Goal: Navigation & Orientation: Find specific page/section

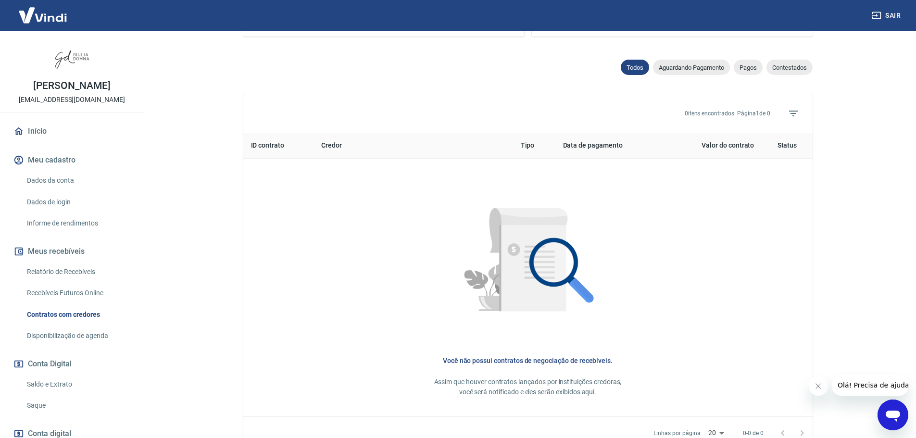
scroll to position [357, 0]
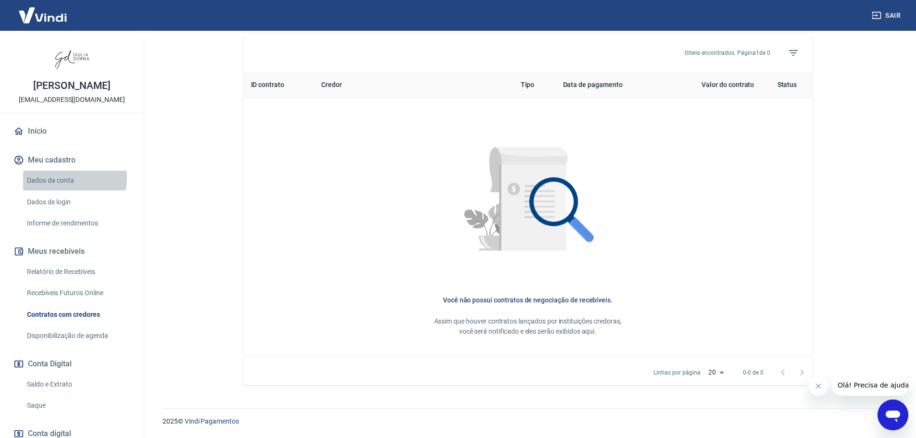
click at [47, 177] on link "Dados da conta" at bounding box center [77, 181] width 109 height 20
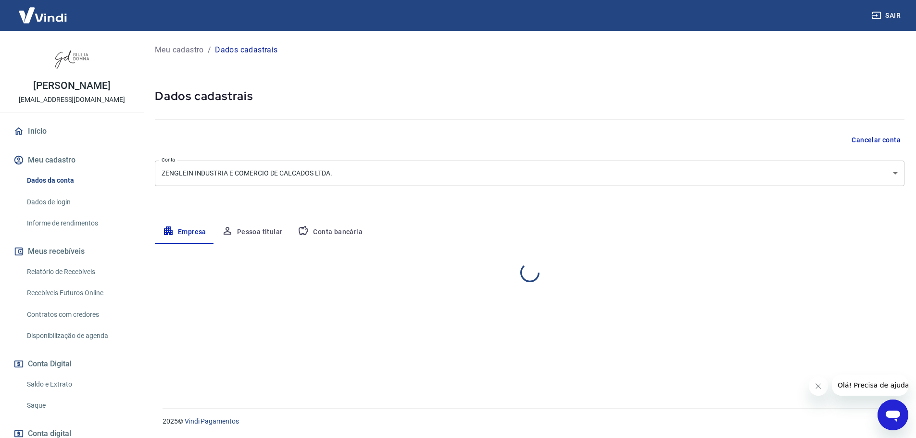
select select "RS"
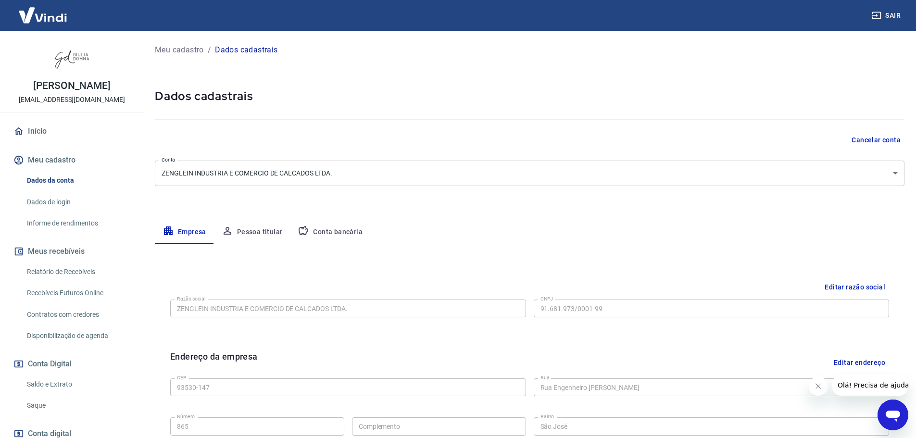
click at [78, 202] on link "Dados de login" at bounding box center [77, 202] width 109 height 20
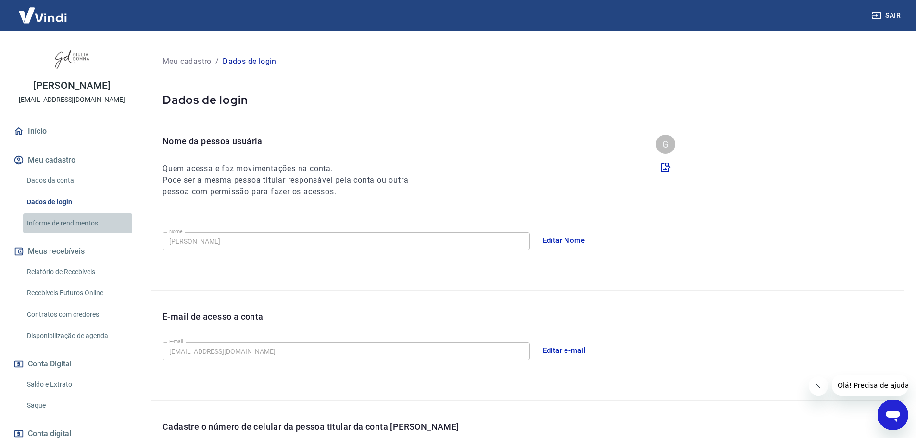
click at [80, 219] on link "Informe de rendimentos" at bounding box center [77, 224] width 109 height 20
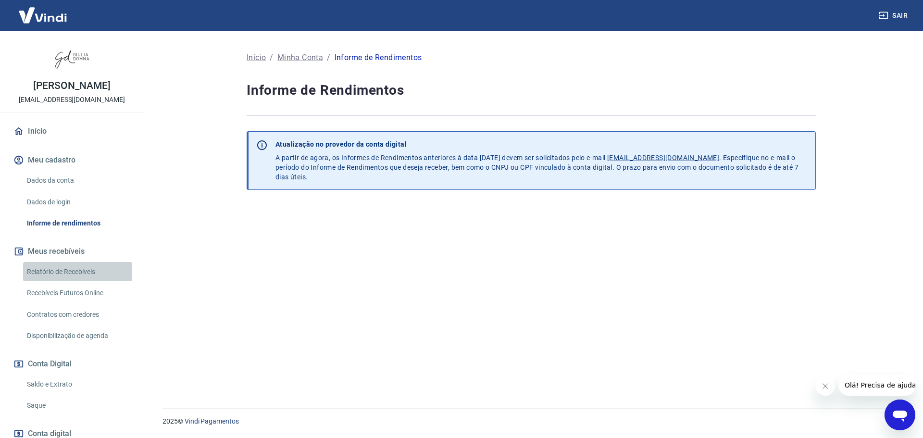
click at [82, 268] on link "Relatório de Recebíveis" at bounding box center [77, 272] width 109 height 20
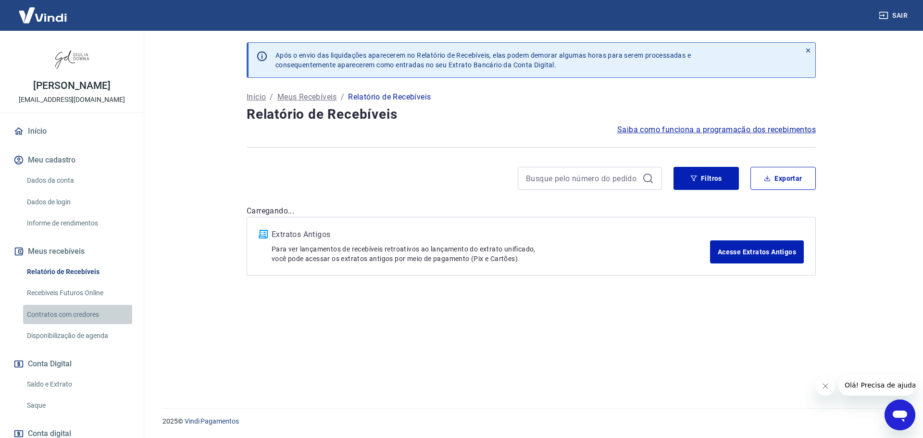
click at [81, 309] on link "Contratos com credores" at bounding box center [77, 315] width 109 height 20
click at [76, 290] on link "Recebíveis Futuros Online" at bounding box center [77, 293] width 109 height 20
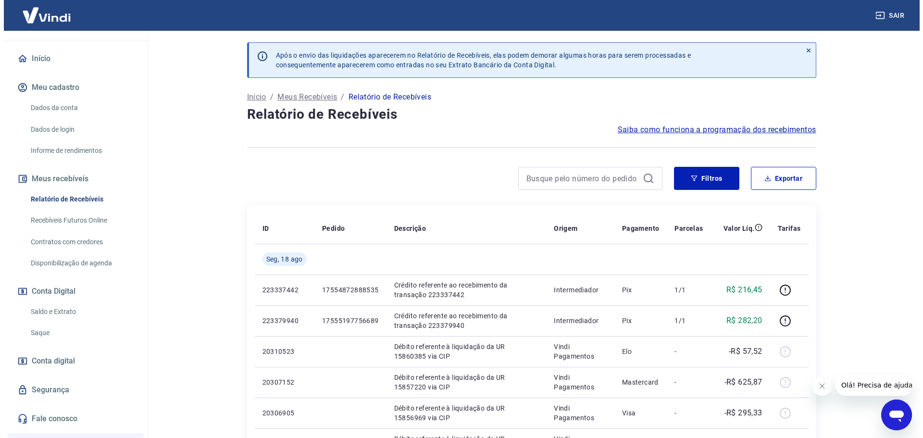
scroll to position [96, 0]
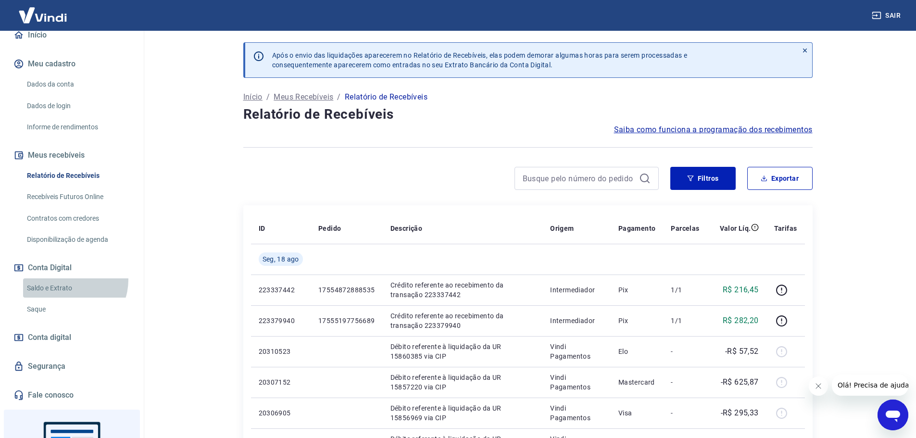
click at [67, 279] on link "Saldo e Extrato" at bounding box center [77, 288] width 109 height 20
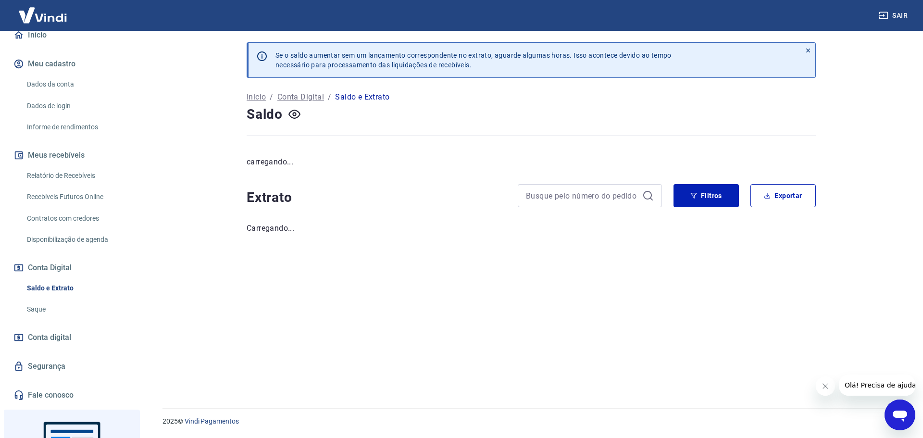
click at [61, 301] on link "Saque" at bounding box center [77, 310] width 109 height 20
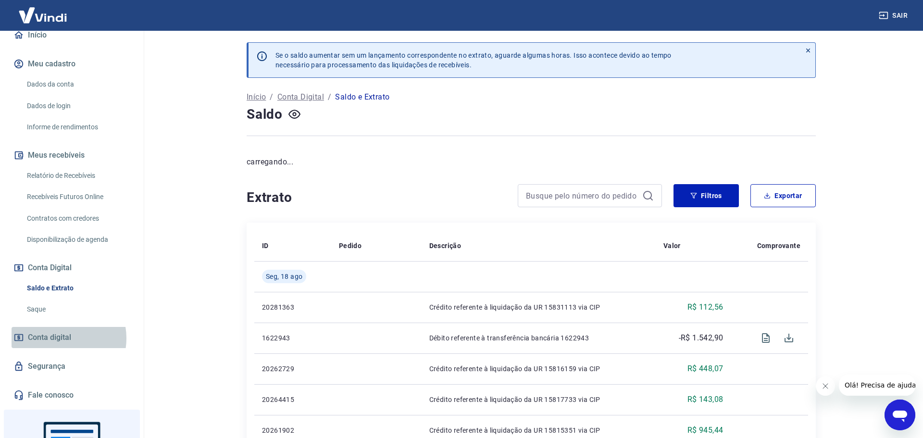
click at [61, 338] on span "Conta digital" at bounding box center [49, 337] width 43 height 13
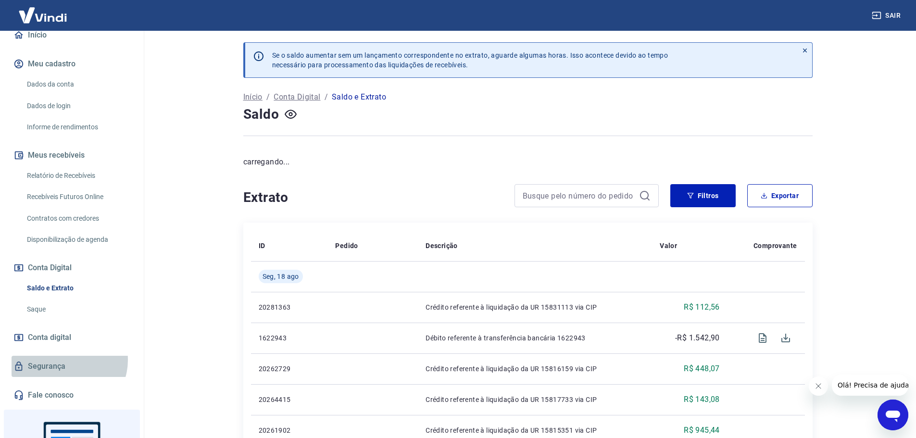
click at [66, 360] on link "Segurança" at bounding box center [72, 366] width 121 height 21
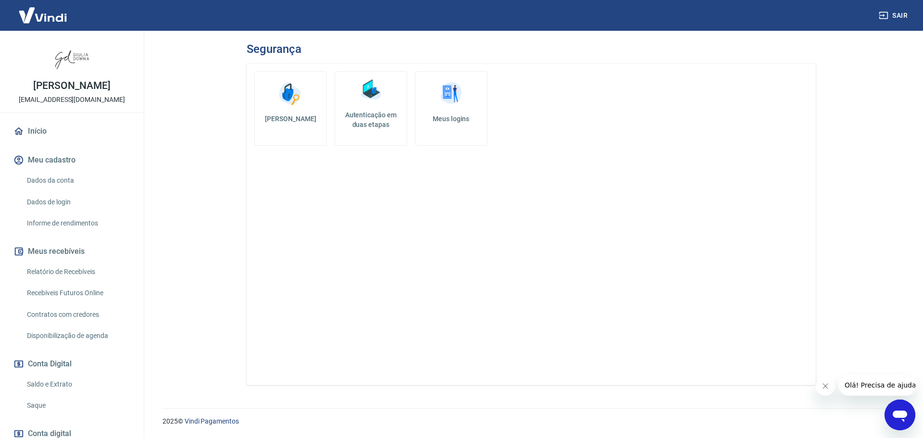
click at [58, 137] on link "Início" at bounding box center [72, 131] width 121 height 21
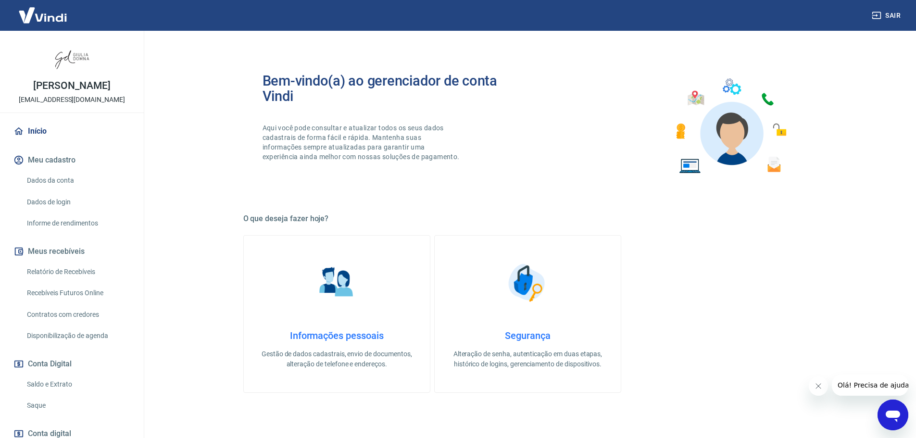
click at [43, 23] on img at bounding box center [43, 14] width 63 height 29
click at [50, 21] on img at bounding box center [43, 14] width 63 height 29
click at [47, 15] on img at bounding box center [43, 14] width 63 height 29
